Goal: Task Accomplishment & Management: Use online tool/utility

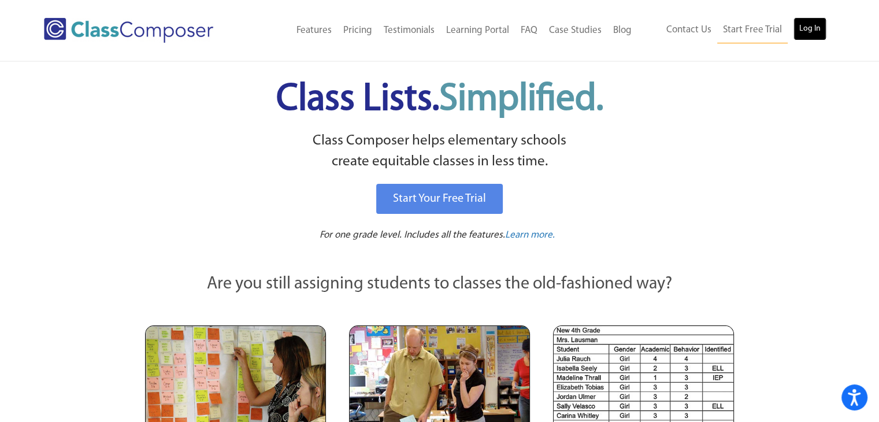
click at [810, 31] on link "Log In" at bounding box center [810, 28] width 33 height 23
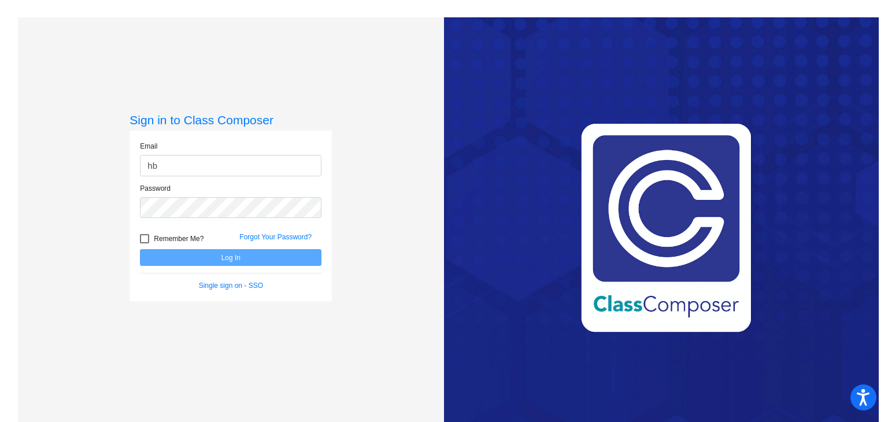
type input "[EMAIL_ADDRESS][DOMAIN_NAME]"
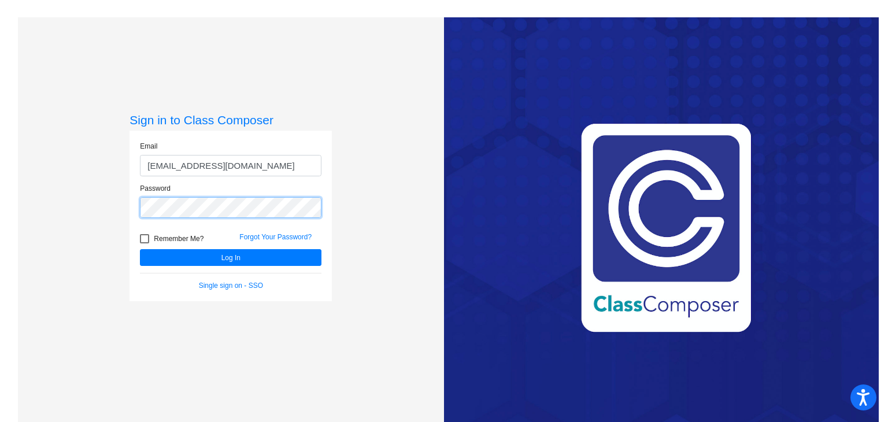
click at [140, 249] on button "Log In" at bounding box center [231, 257] width 182 height 17
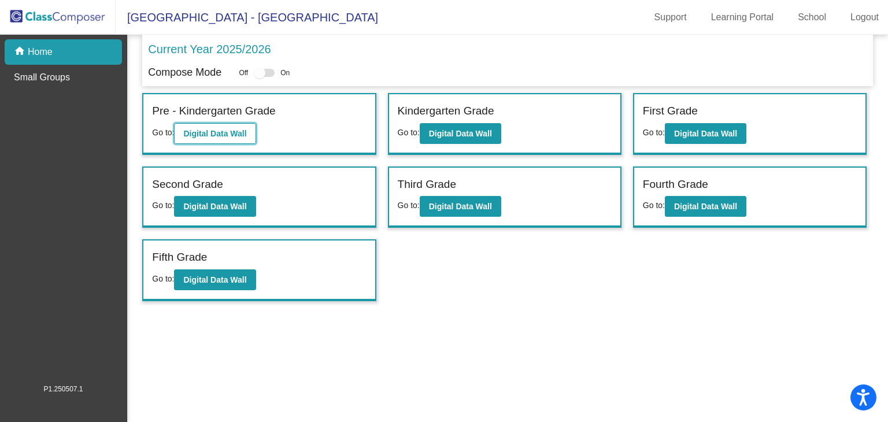
click at [214, 129] on b "Digital Data Wall" at bounding box center [214, 133] width 63 height 9
click at [455, 137] on button "Digital Data Wall" at bounding box center [461, 133] width 82 height 21
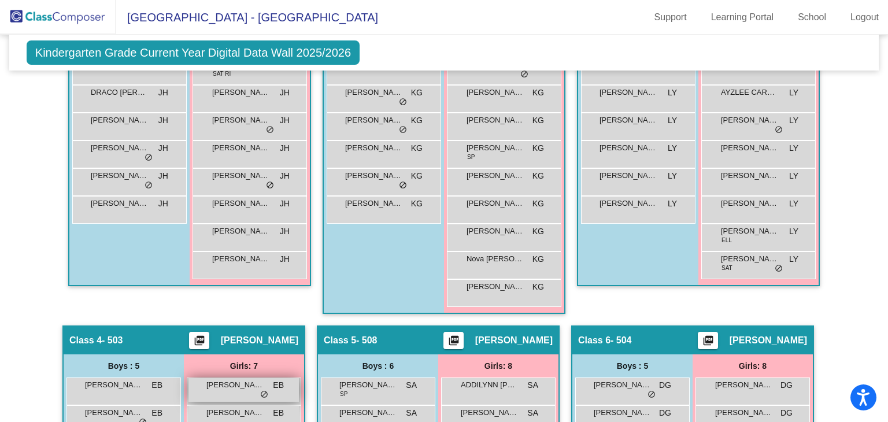
scroll to position [342, 0]
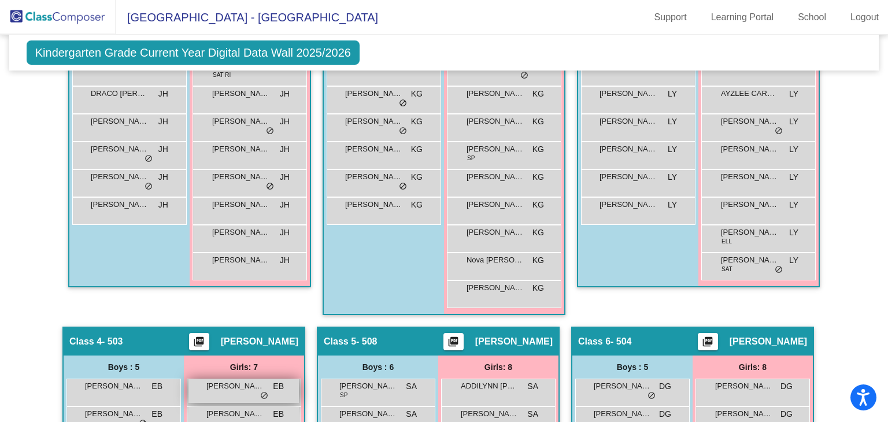
click at [232, 190] on div "[PERSON_NAME] JH lock do_not_disturb_alt" at bounding box center [249, 182] width 110 height 24
click at [0, 0] on div "Boys : 6 [PERSON_NAME] JH lock do_not_disturb_alt DRACO [PERSON_NAME] lock do_n…" at bounding box center [0, 0] width 0 height 0
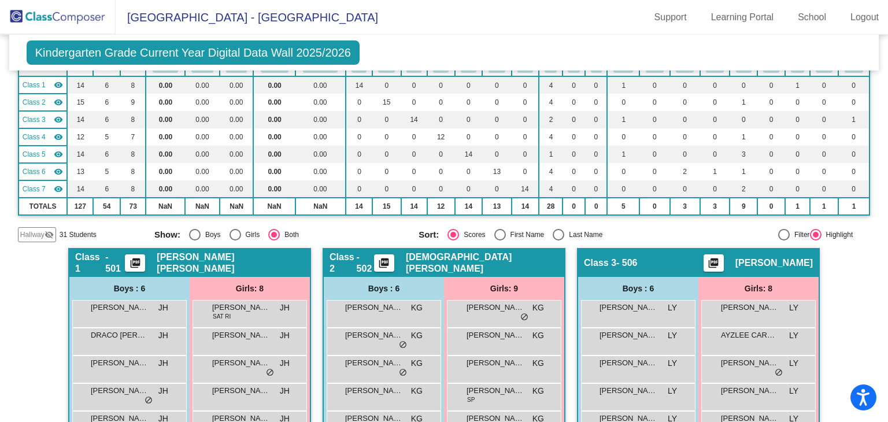
scroll to position [0, 0]
